Goal: Information Seeking & Learning: Learn about a topic

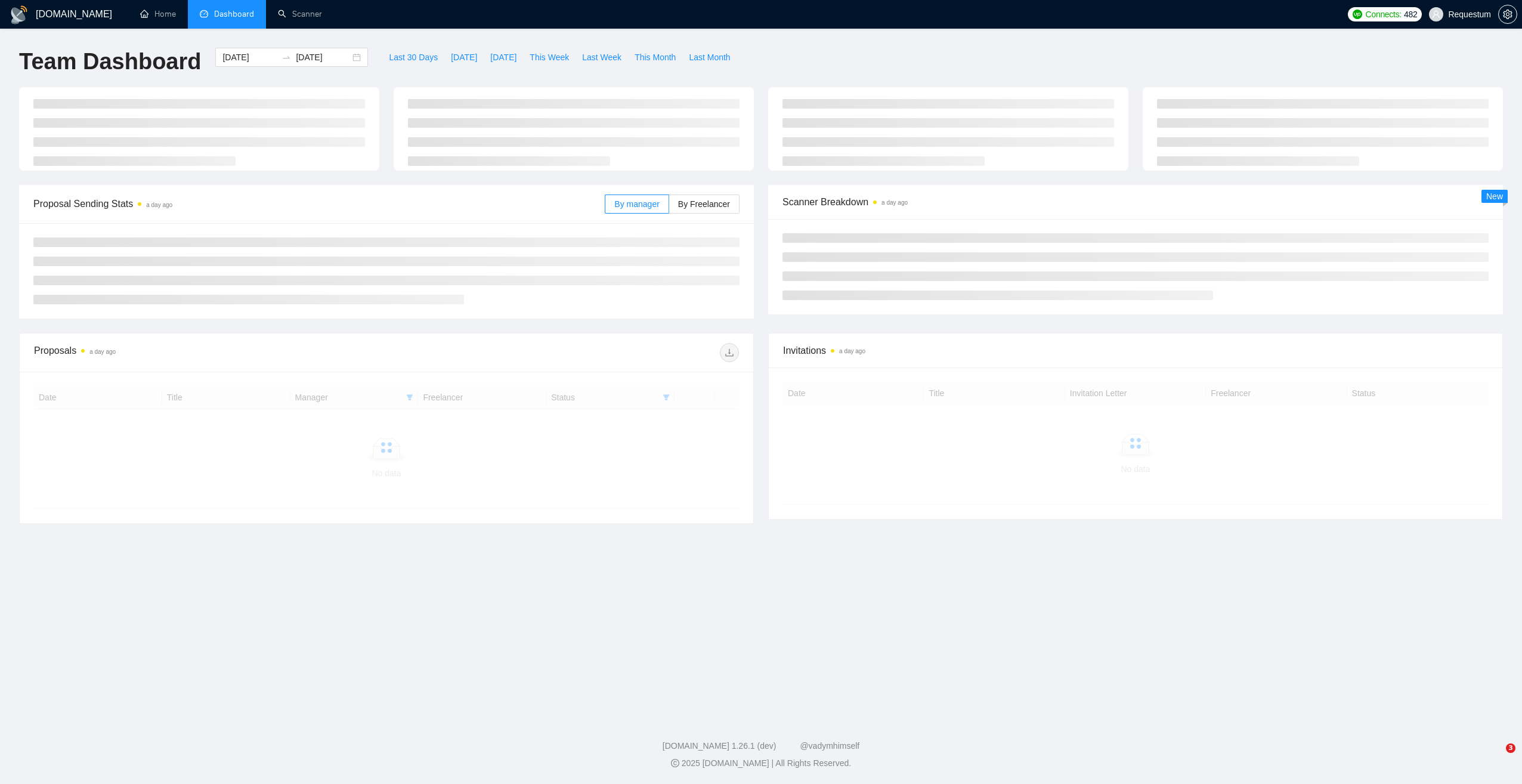
click at [230, 18] on span "Dashboard" at bounding box center [234, 14] width 40 height 10
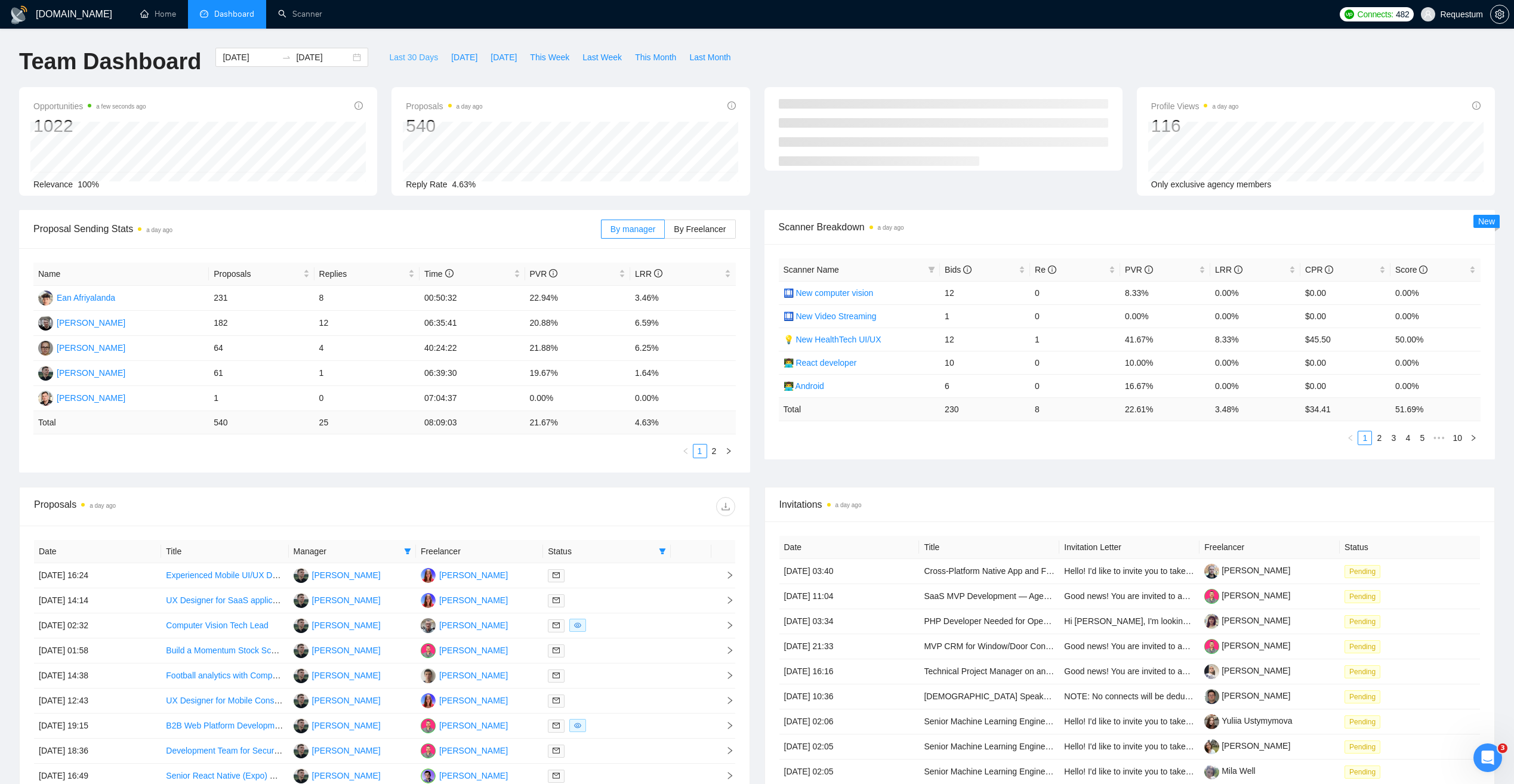
click at [403, 56] on span "Last 30 Days" at bounding box center [413, 57] width 49 height 13
type input "2025-08-30"
type input "2025-09-29"
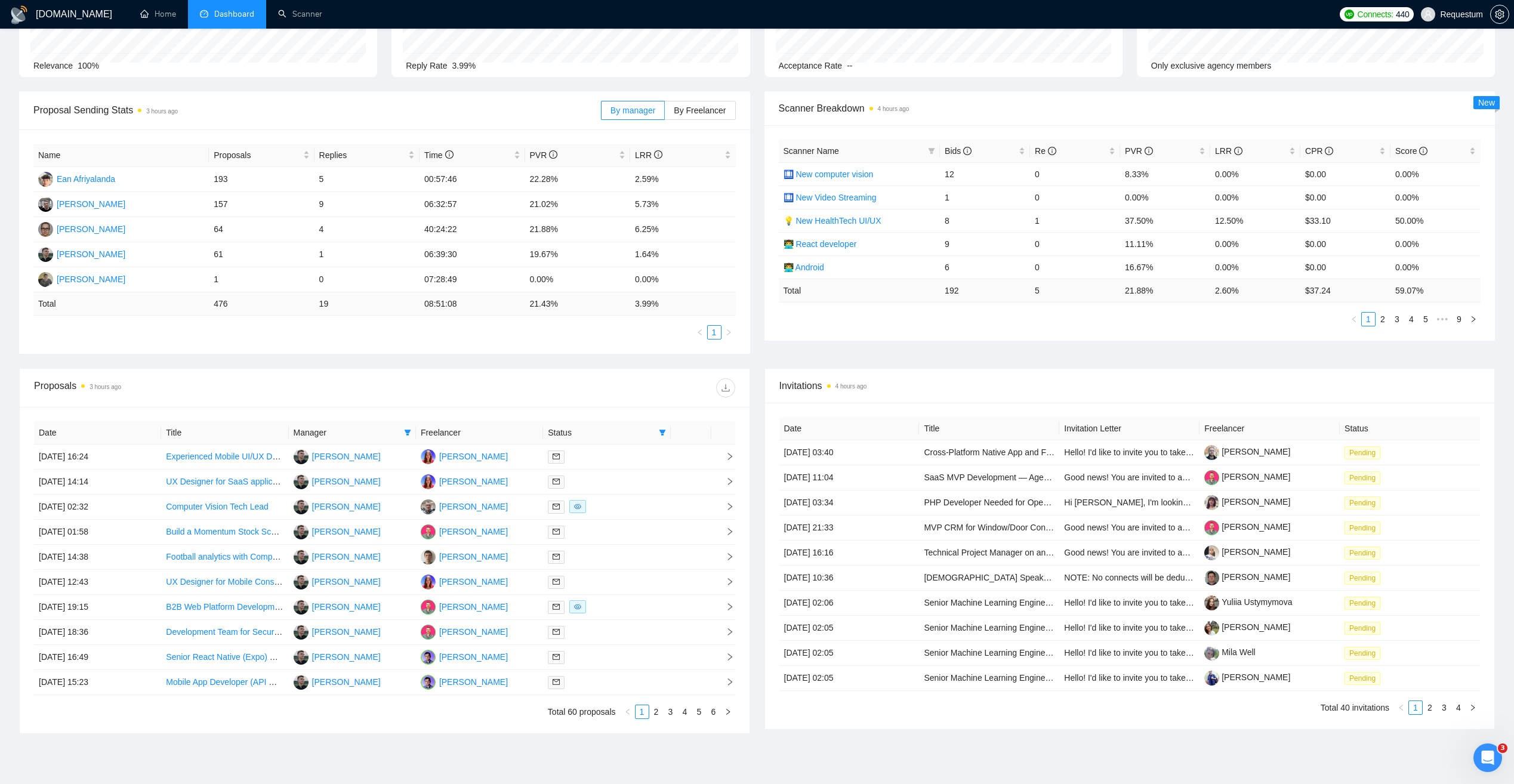
scroll to position [119, 0]
click at [350, 431] on span "Manager" at bounding box center [346, 432] width 106 height 13
click at [406, 432] on icon "filter" at bounding box center [408, 432] width 7 height 7
click at [360, 515] on span "Andrii Savka" at bounding box center [370, 512] width 68 height 10
checkbox input "false"
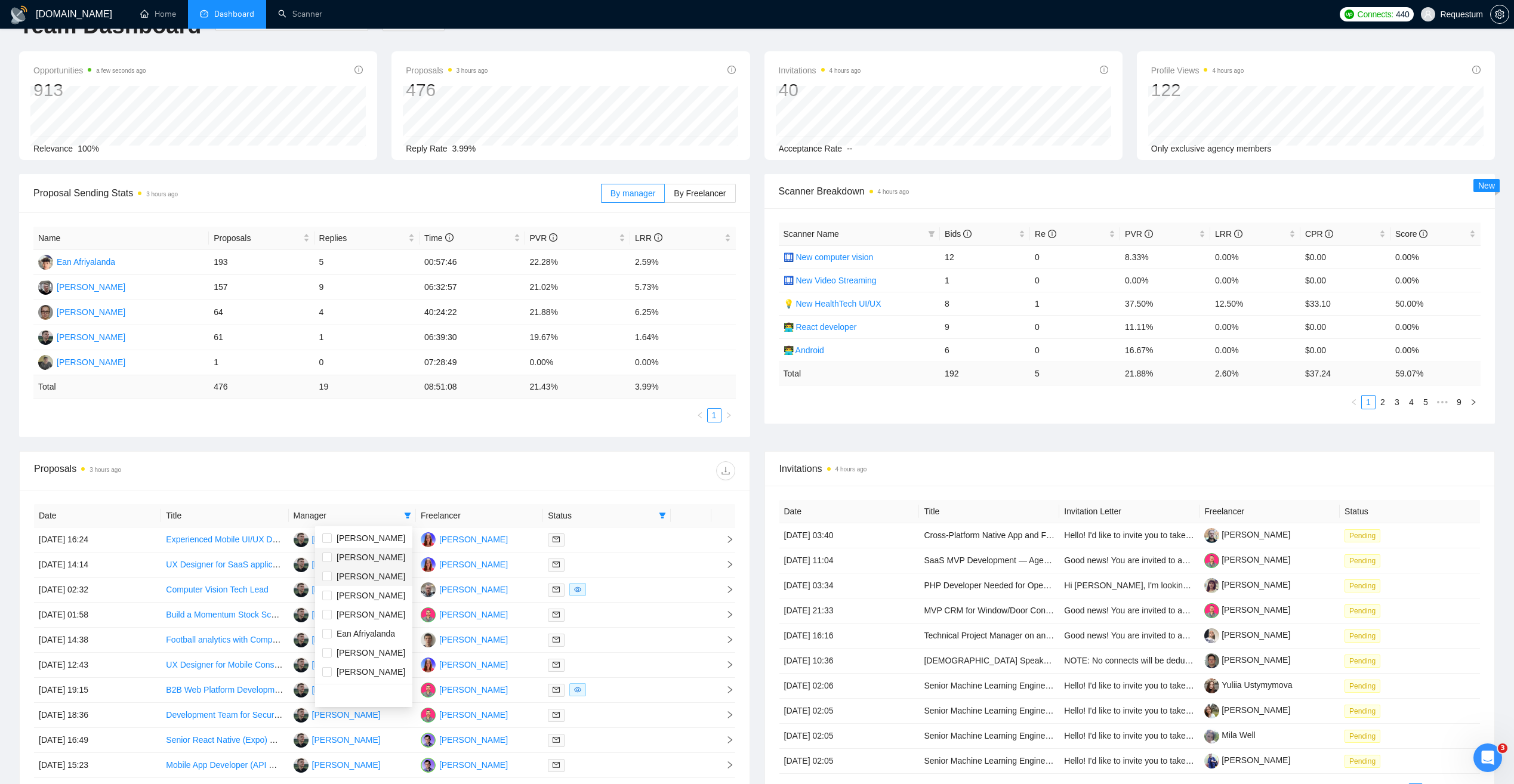
scroll to position [0, 0]
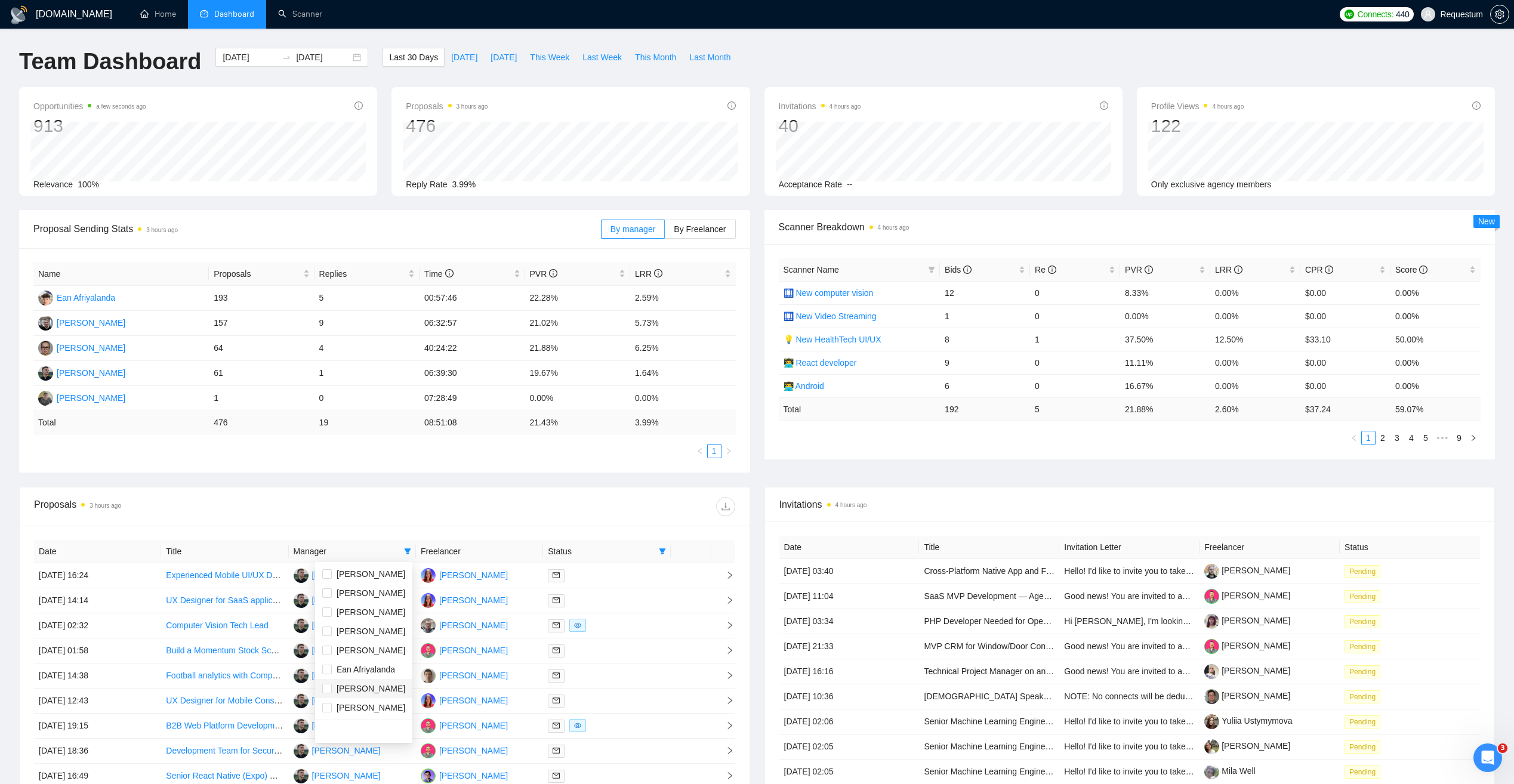
click at [379, 695] on li "Inna Kolokolnikova" at bounding box center [364, 688] width 97 height 19
checkbox input "true"
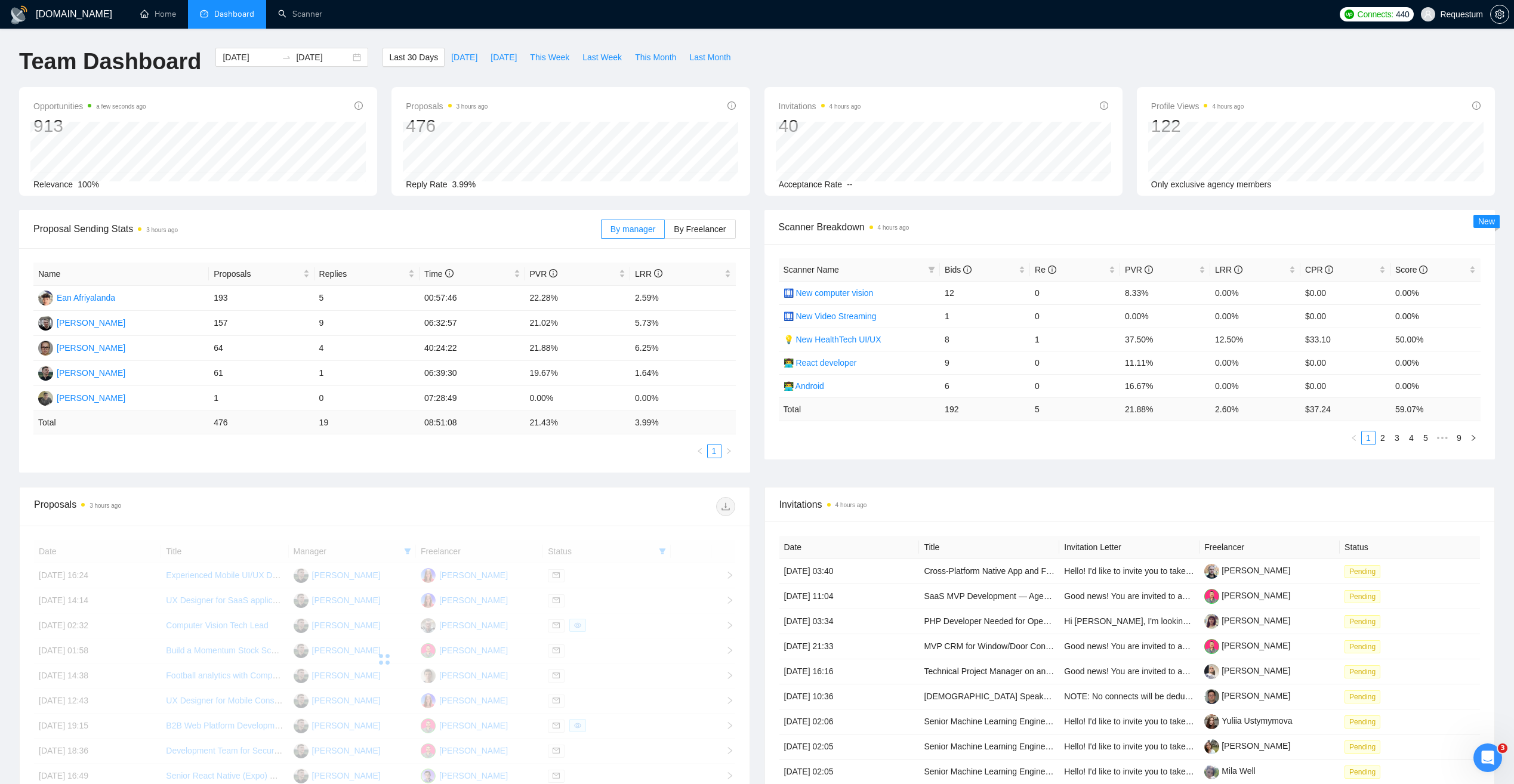
click at [416, 495] on div "Proposals 3 hours ago" at bounding box center [384, 506] width 701 height 38
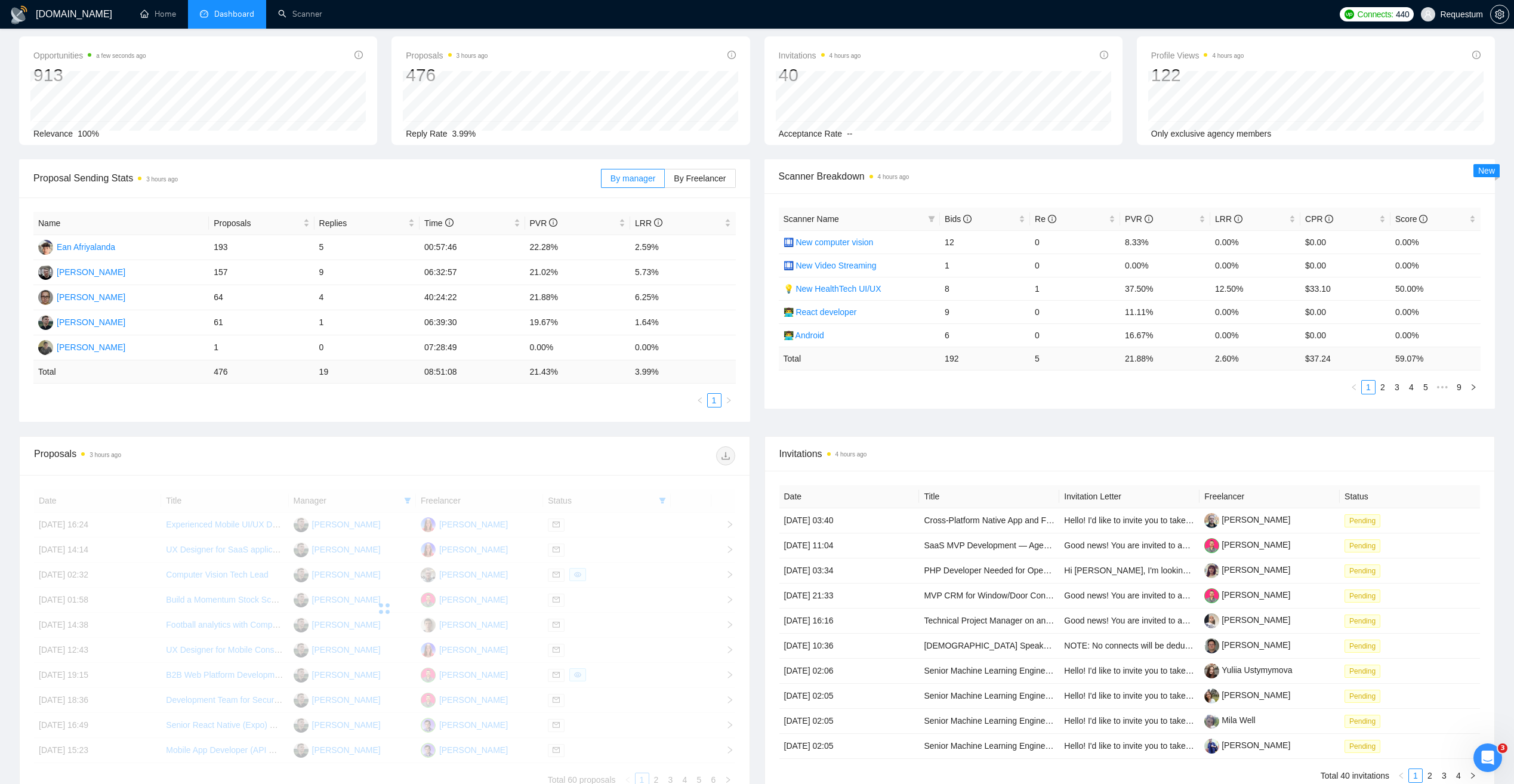
scroll to position [119, 0]
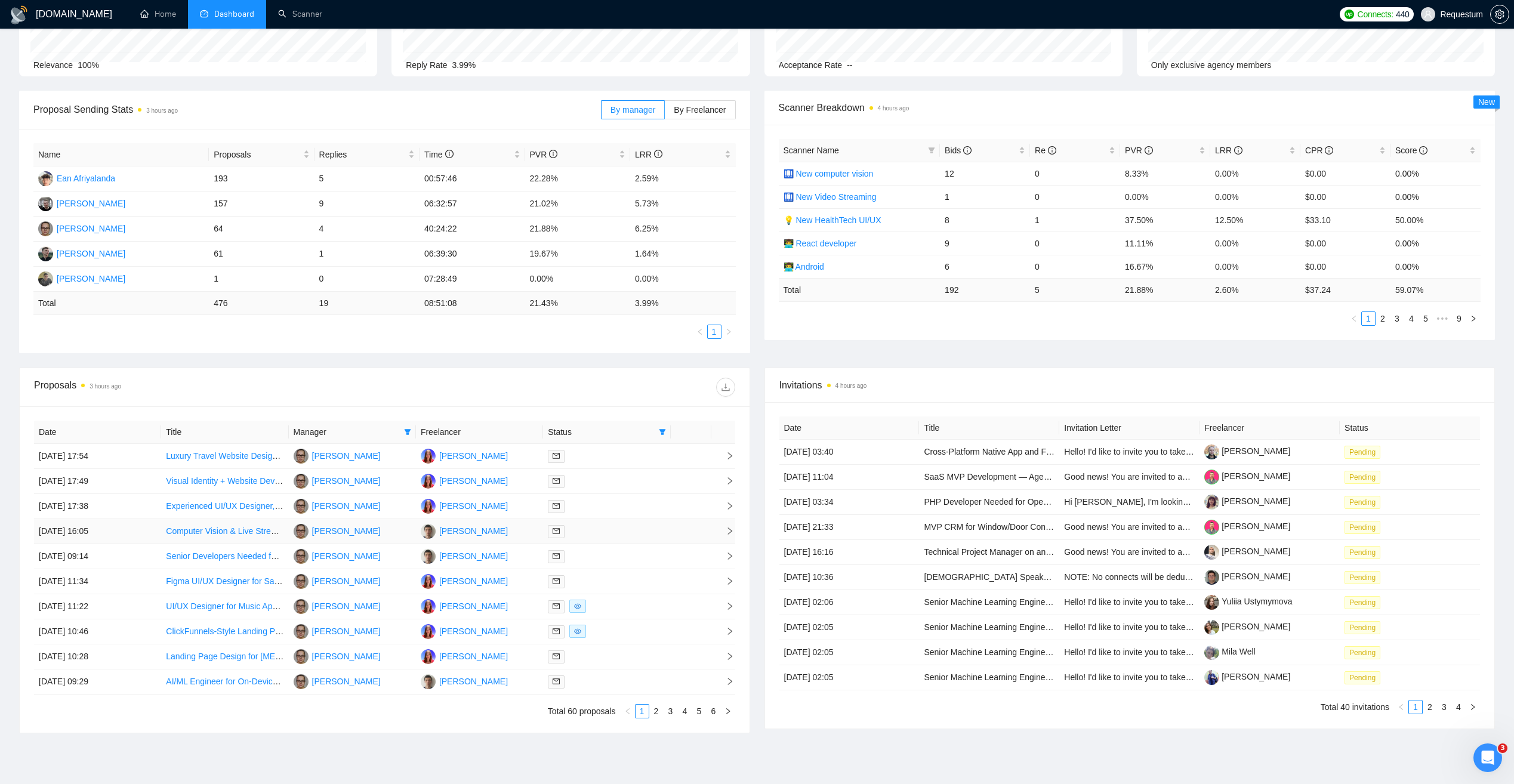
click at [531, 529] on td "Vadym Stavychenko" at bounding box center [479, 531] width 127 height 25
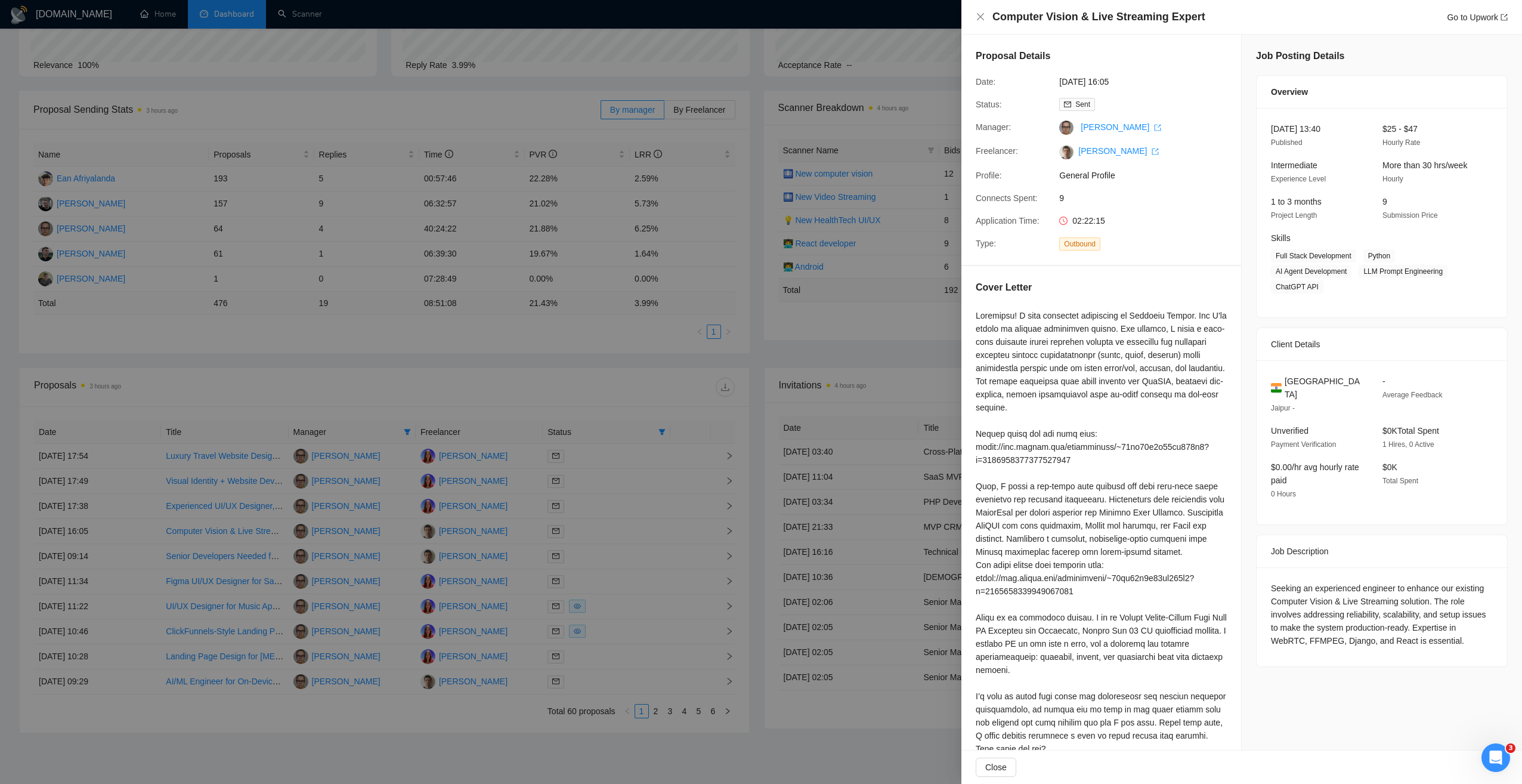
click at [667, 363] on div at bounding box center [761, 392] width 1522 height 784
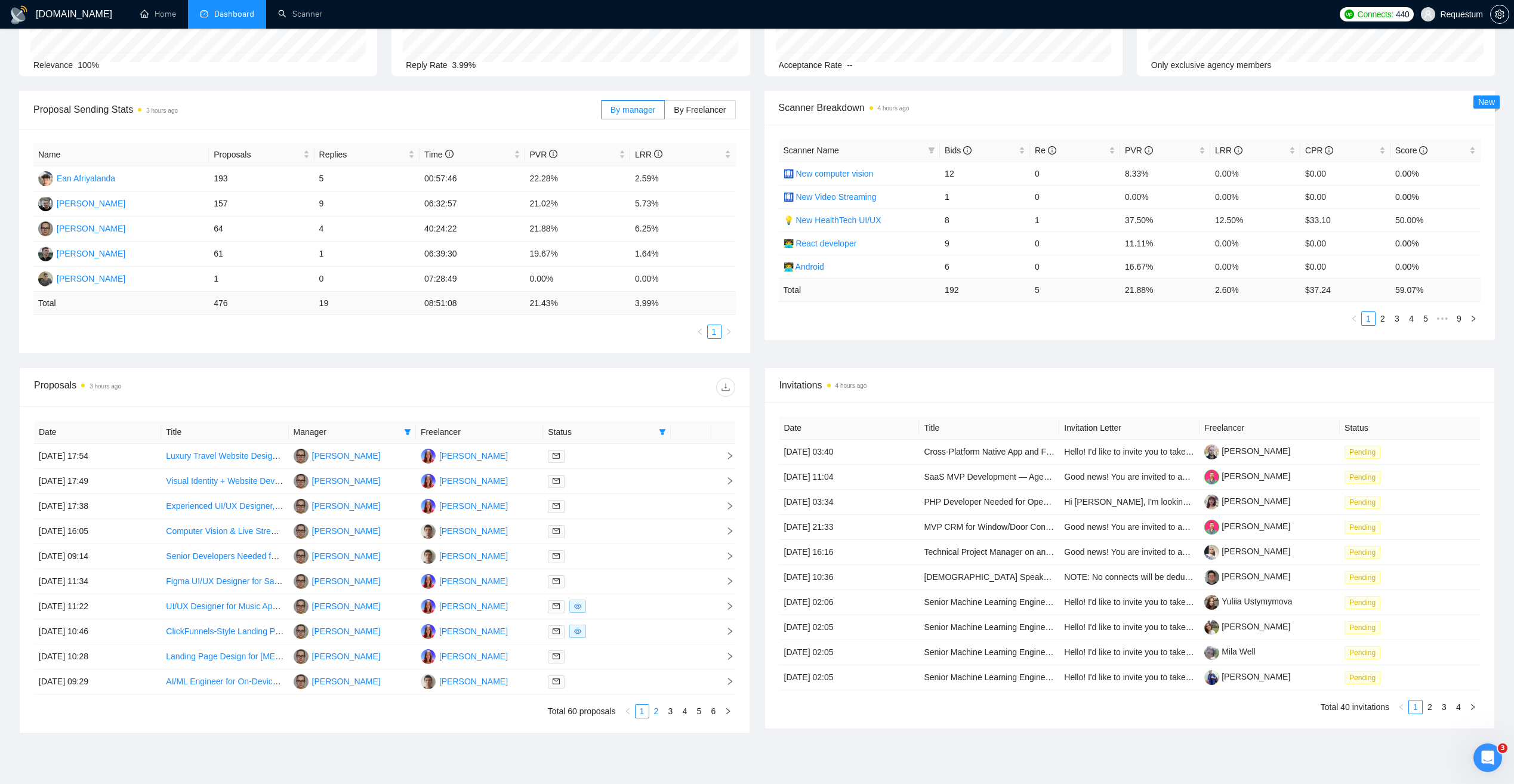
click at [657, 715] on link "2" at bounding box center [657, 711] width 13 height 13
click at [674, 713] on link "3" at bounding box center [670, 711] width 13 height 13
click at [687, 712] on link "4" at bounding box center [685, 711] width 13 height 13
click at [700, 712] on link "5" at bounding box center [700, 711] width 13 height 13
click at [716, 711] on link "6" at bounding box center [713, 711] width 13 height 13
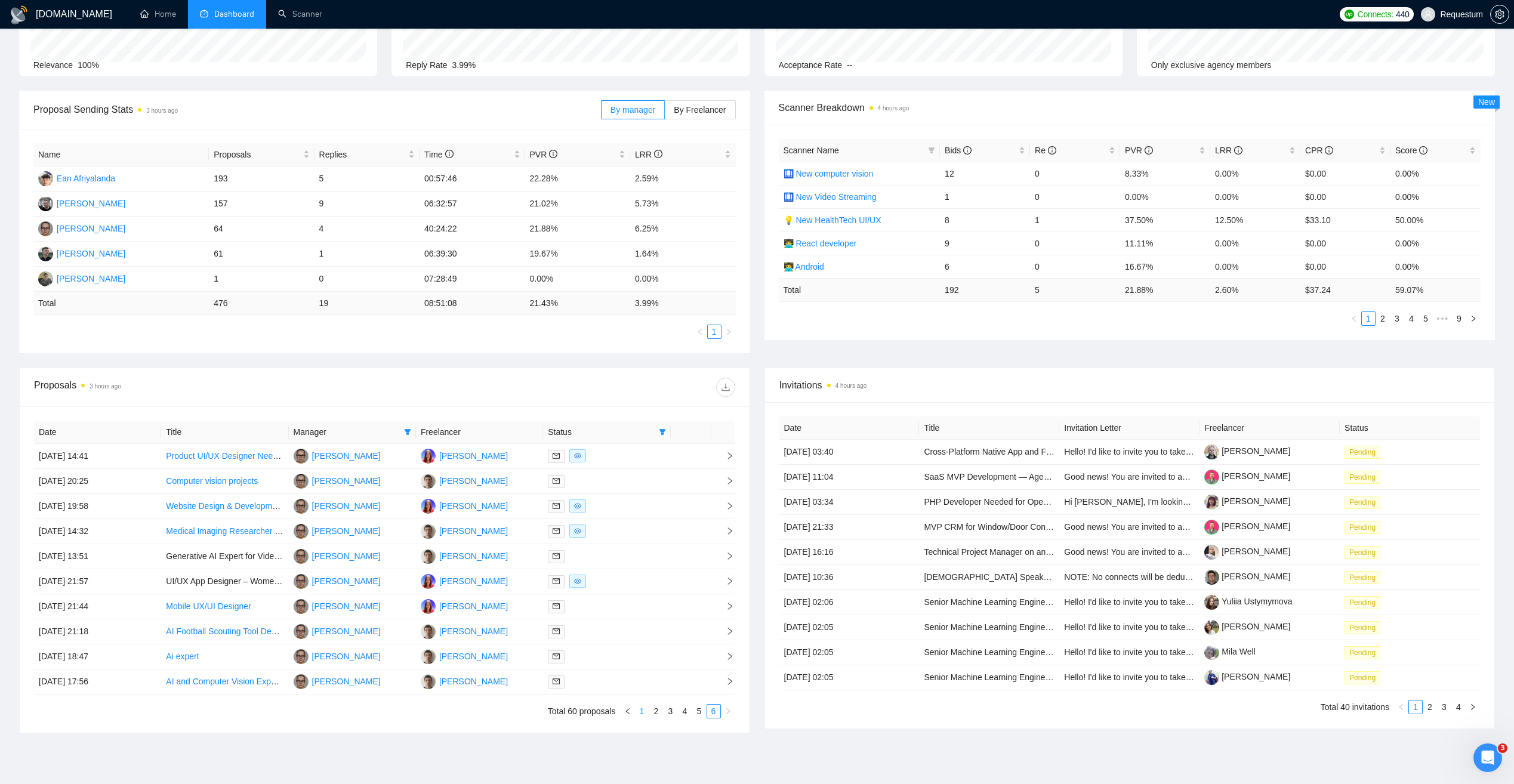
click at [640, 714] on link "1" at bounding box center [642, 711] width 13 height 13
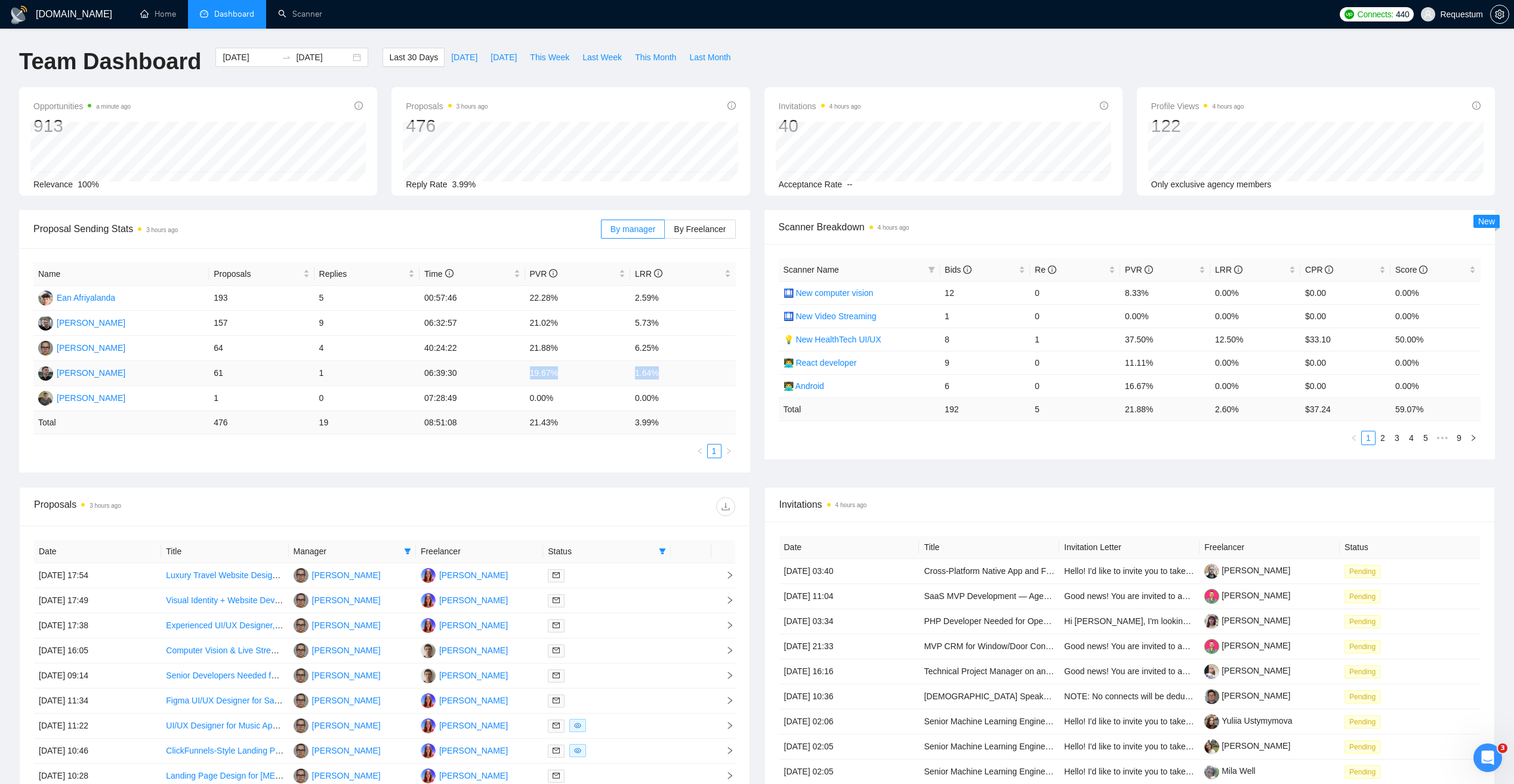
drag, startPoint x: 528, startPoint y: 373, endPoint x: 680, endPoint y: 376, distance: 152.0
click at [680, 376] on tr "Andrii Savka 61 1 06:39:30 19.67% 1.64%" at bounding box center [384, 373] width 703 height 25
drag, startPoint x: 419, startPoint y: 374, endPoint x: 683, endPoint y: 379, distance: 264.0
click at [683, 379] on tr "Andrii Savka 61 1 06:39:30 19.67% 1.64%" at bounding box center [384, 373] width 703 height 25
click at [540, 374] on td "19.67%" at bounding box center [578, 373] width 105 height 25
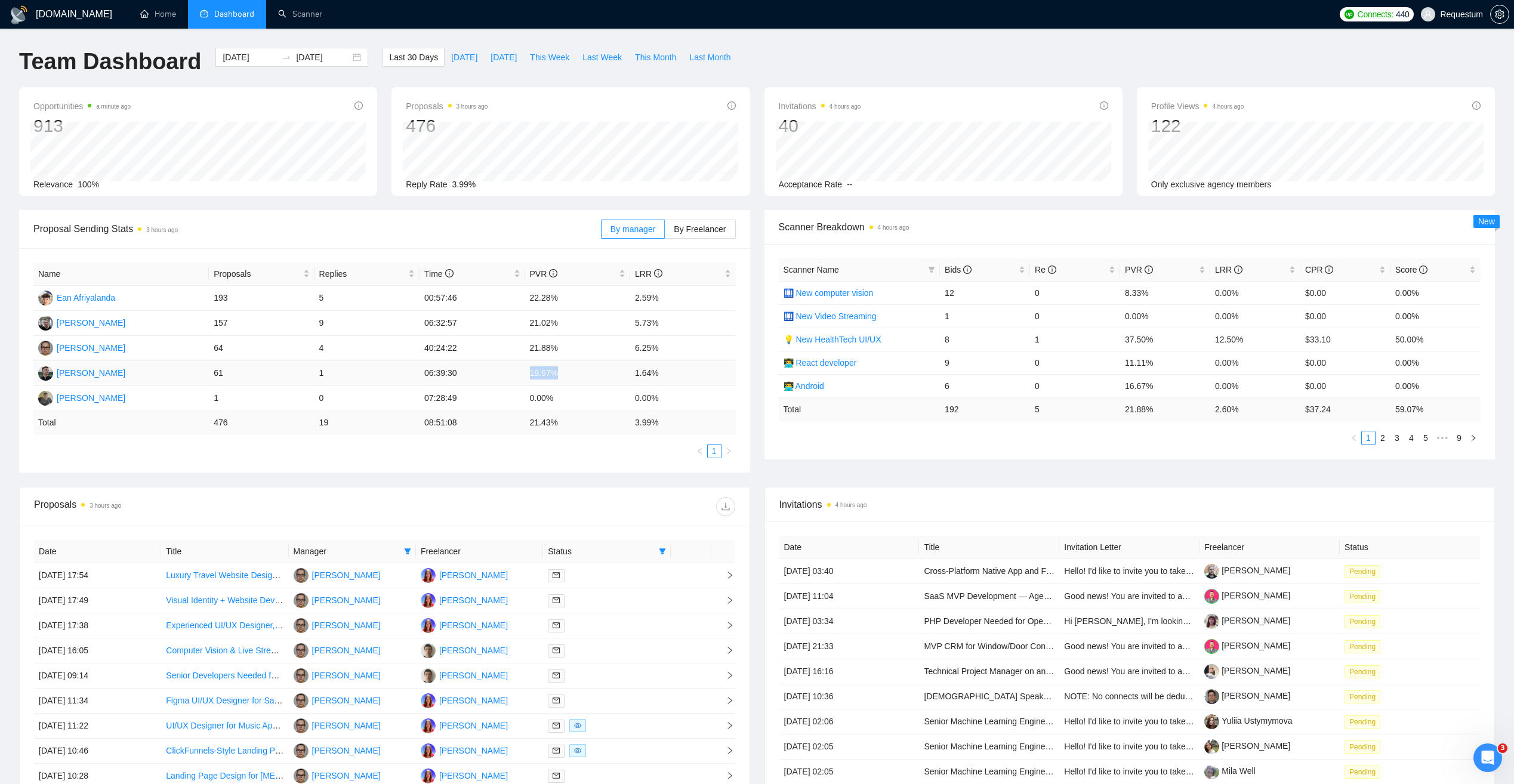
drag, startPoint x: 526, startPoint y: 373, endPoint x: 569, endPoint y: 373, distance: 43.0
click at [569, 373] on td "19.67%" at bounding box center [578, 373] width 105 height 25
click at [408, 550] on icon "filter" at bounding box center [408, 551] width 7 height 6
click at [361, 668] on span "Inna Kolokolnikova" at bounding box center [370, 669] width 68 height 10
checkbox input "false"
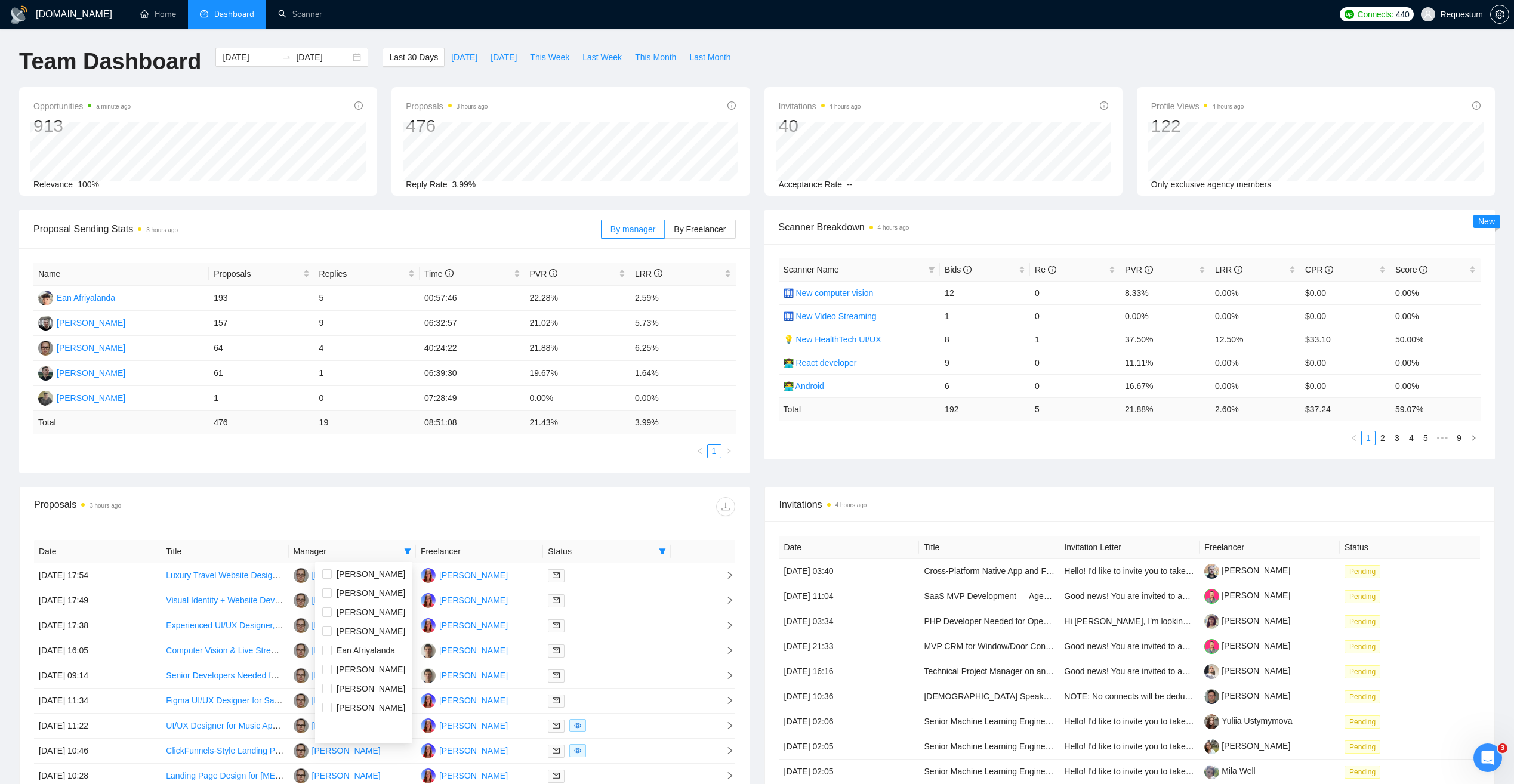
click at [409, 493] on div "Proposals 3 hours ago" at bounding box center [384, 506] width 701 height 38
